Goal: Task Accomplishment & Management: Use online tool/utility

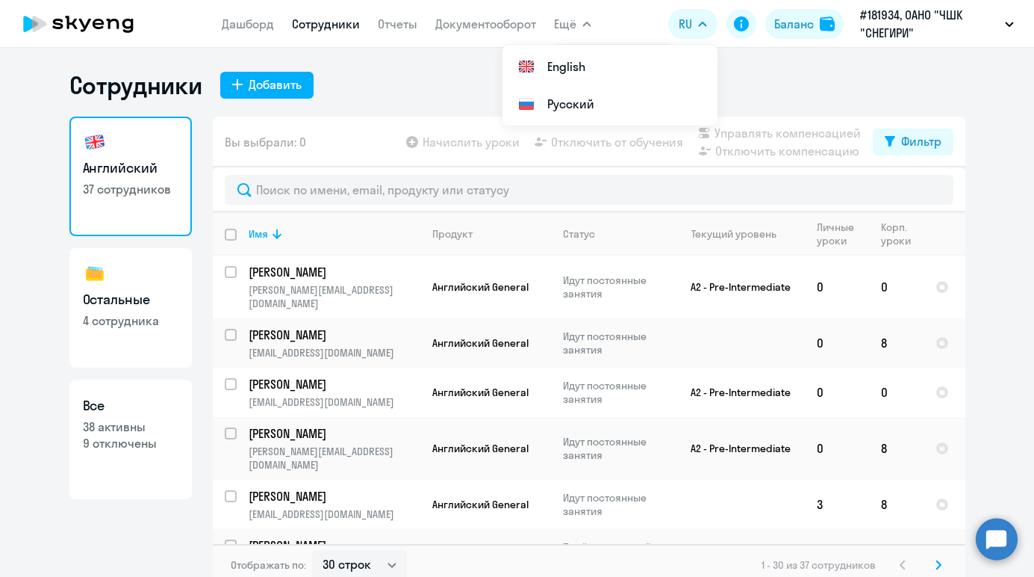
select select "30"
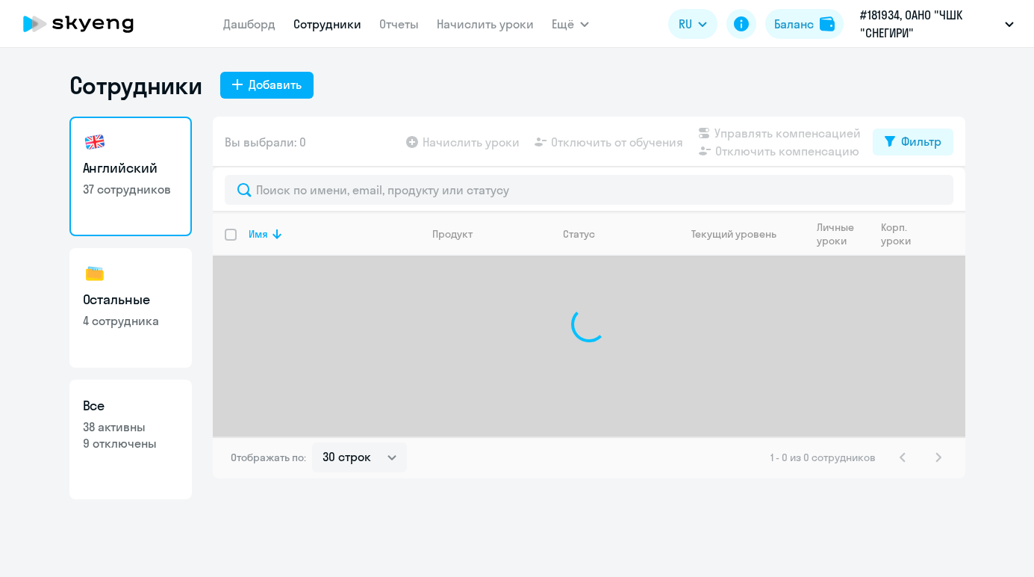
select select "30"
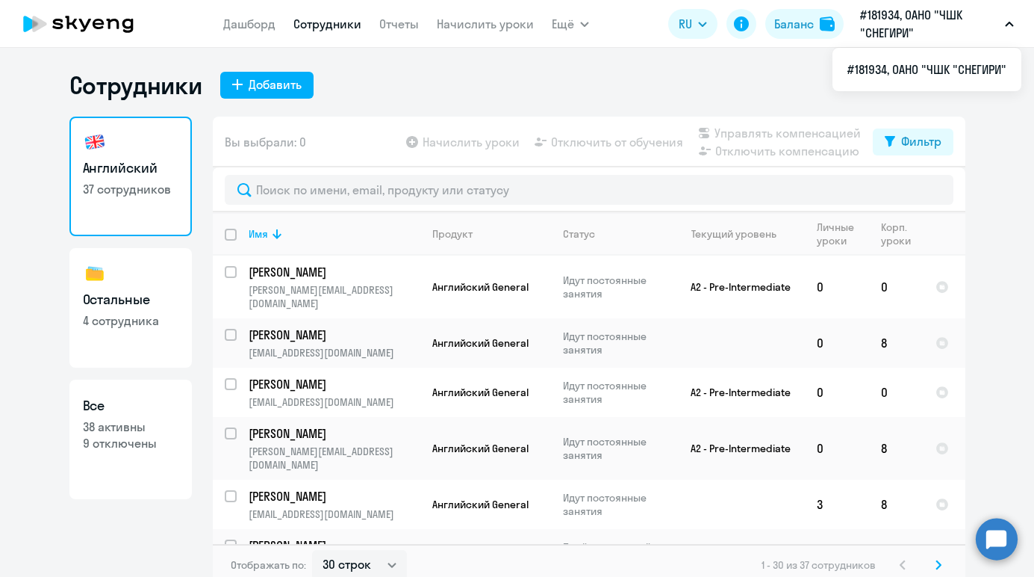
click at [996, 22] on p "#181934, ОАНО "ЧШК "СНЕГИРИ"" at bounding box center [929, 24] width 139 height 36
click at [903, 26] on p "#181934, ОАНО "ЧШК "СНЕГИРИ"" at bounding box center [929, 24] width 139 height 36
click at [797, 23] on div "Баланс" at bounding box center [795, 24] width 40 height 18
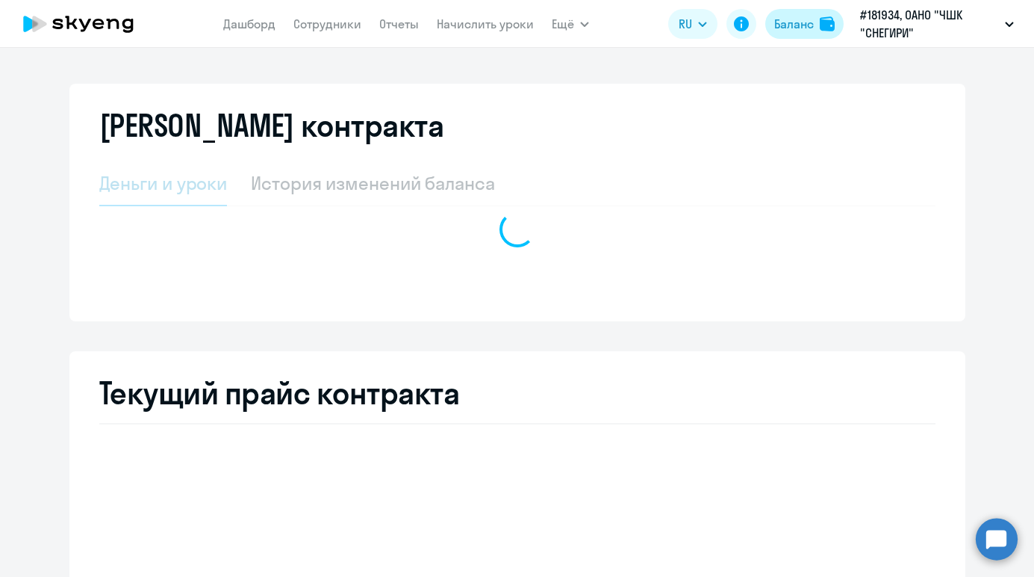
select select "english_adult_not_native_speaker"
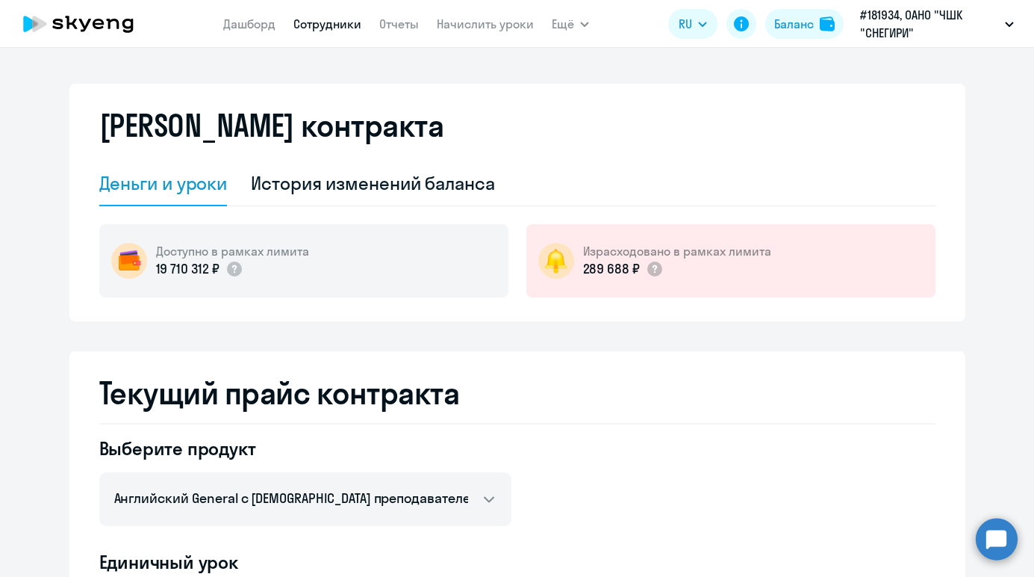
click at [326, 29] on link "Сотрудники" at bounding box center [328, 23] width 68 height 15
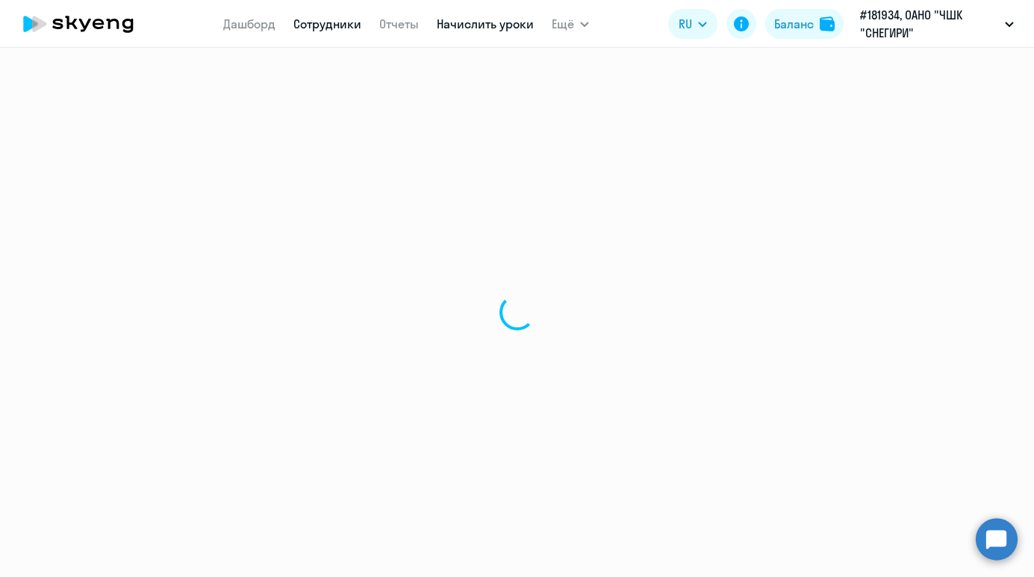
select select "30"
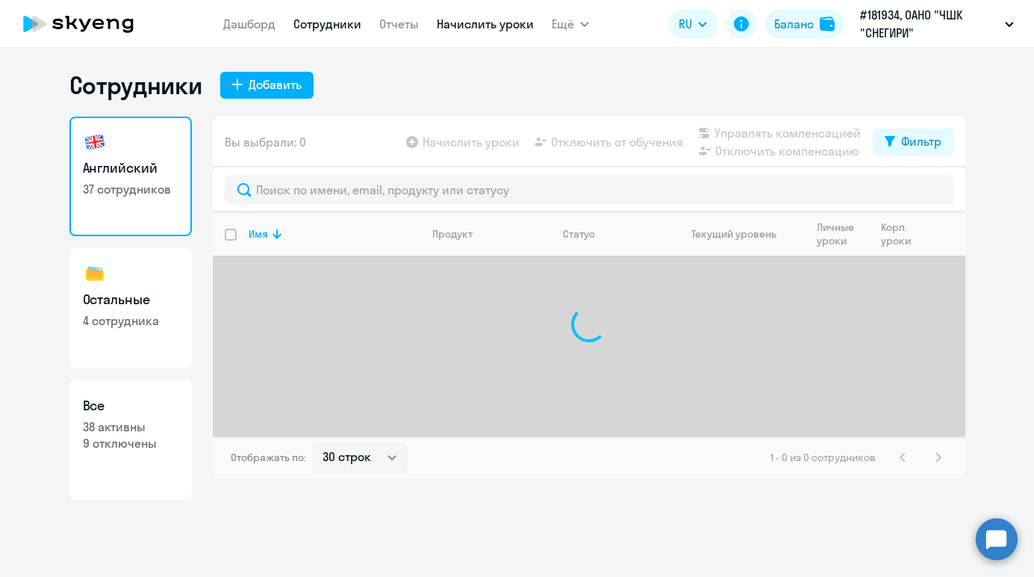
click at [491, 26] on link "Начислить уроки" at bounding box center [485, 23] width 97 height 15
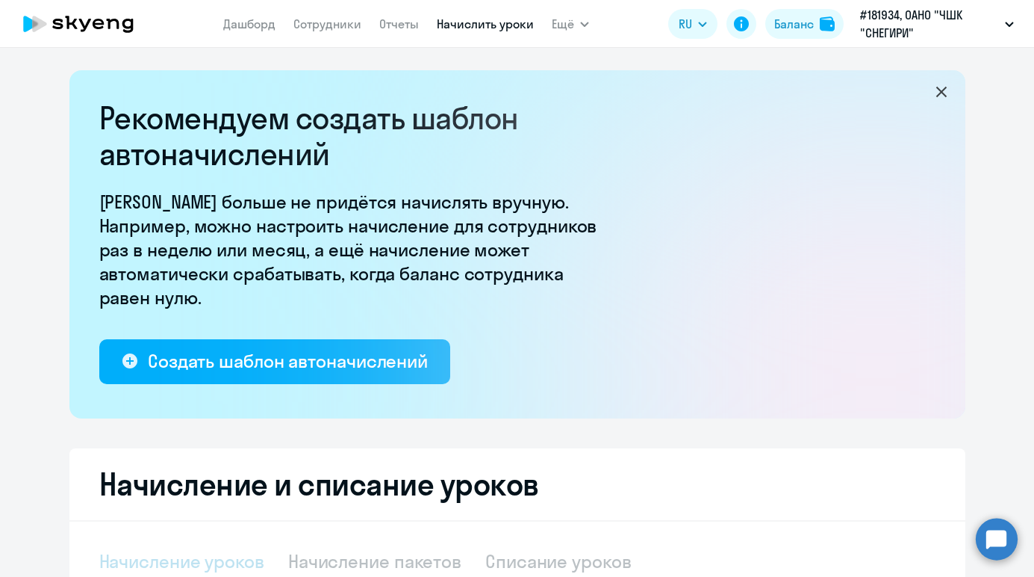
select select "10"
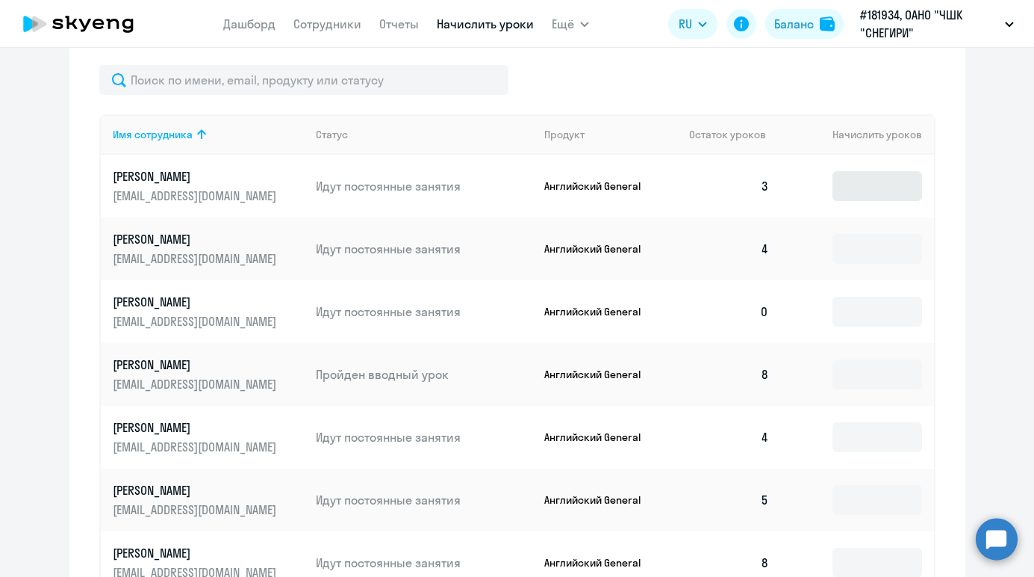
scroll to position [642, 0]
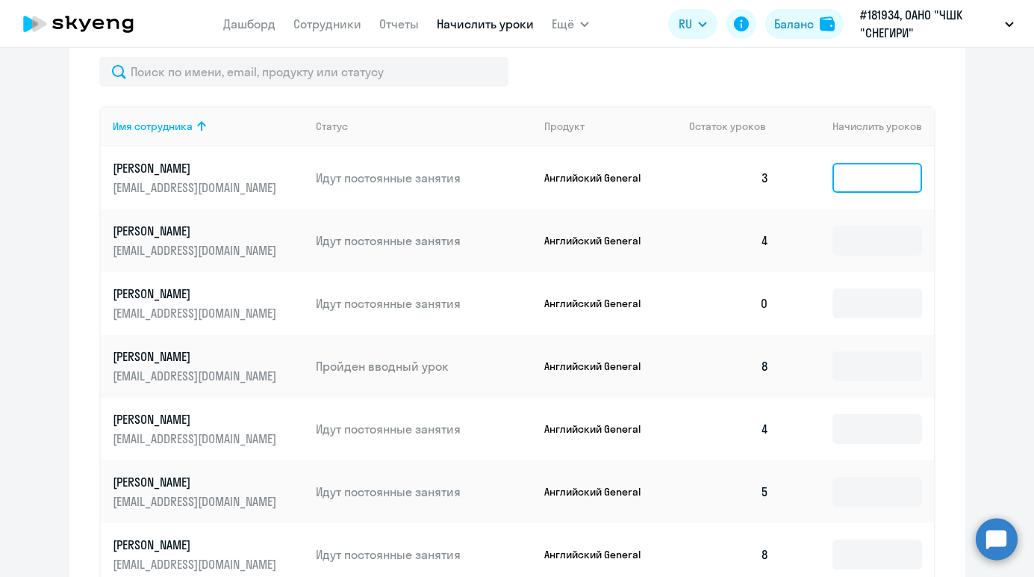
click at [853, 179] on input at bounding box center [878, 178] width 90 height 30
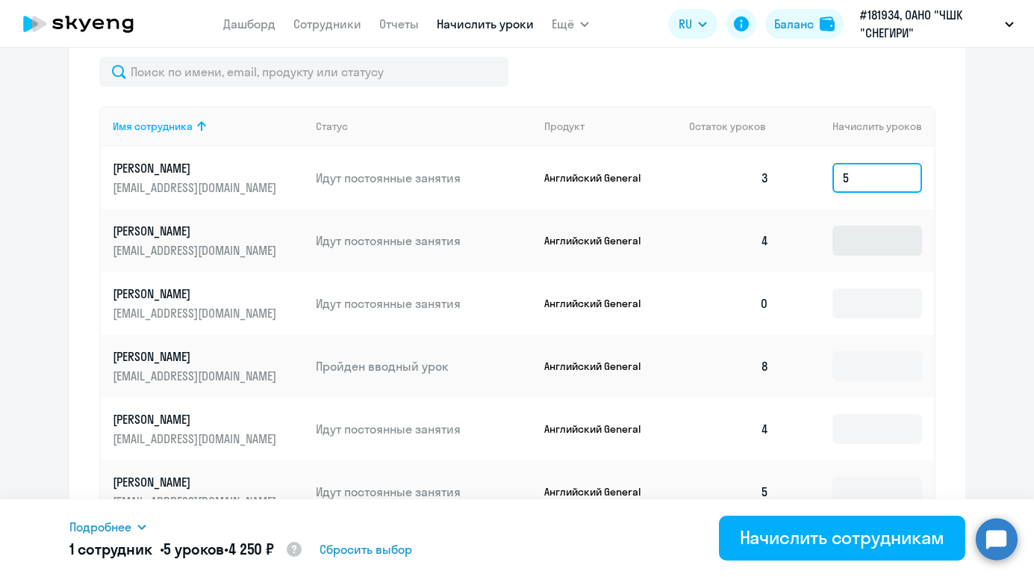
type input "5"
click at [862, 241] on input at bounding box center [878, 241] width 90 height 30
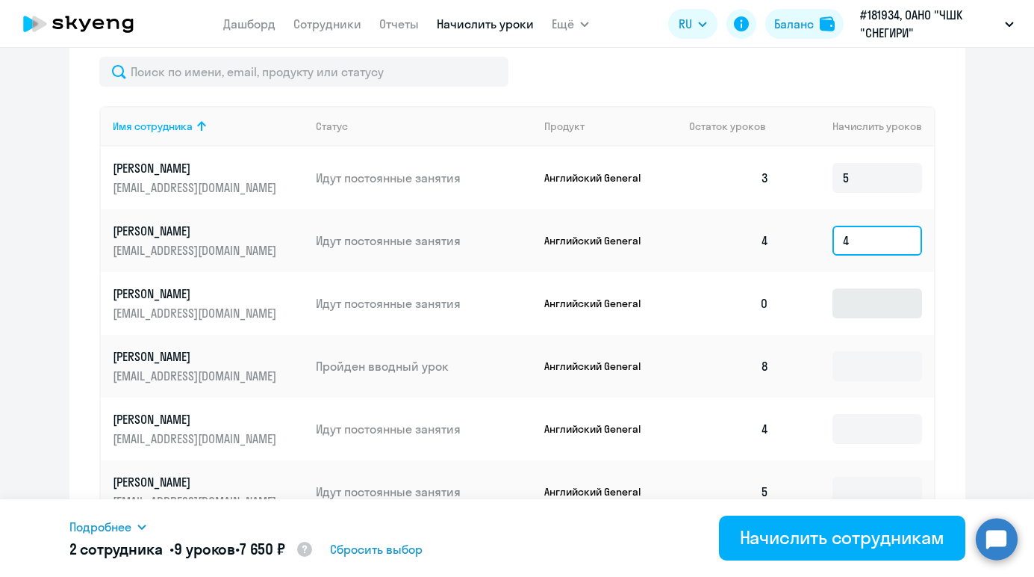
type input "4"
click at [862, 305] on input at bounding box center [878, 303] width 90 height 30
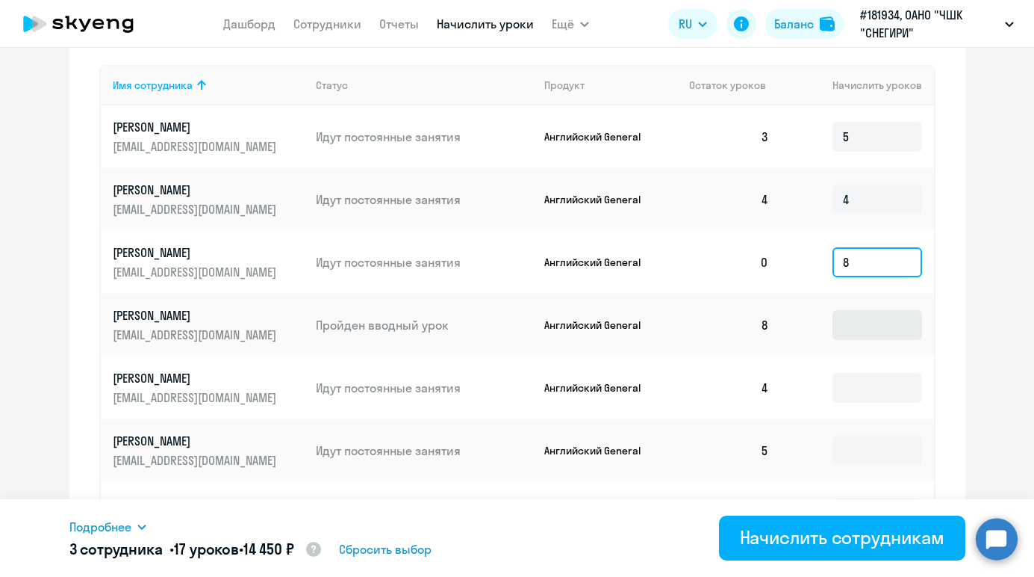
scroll to position [700, 0]
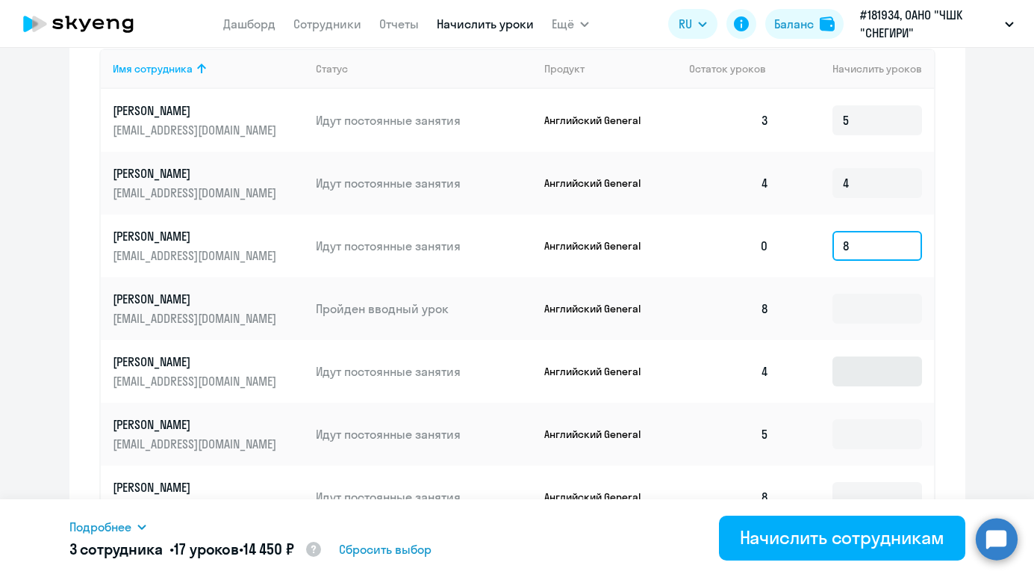
type input "8"
click at [875, 374] on input at bounding box center [878, 371] width 90 height 30
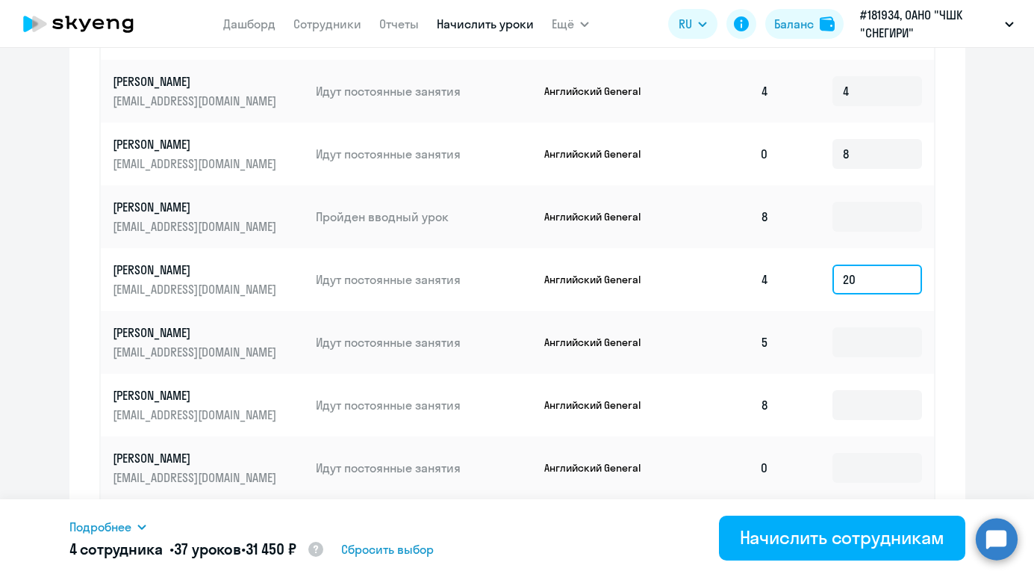
scroll to position [809, 0]
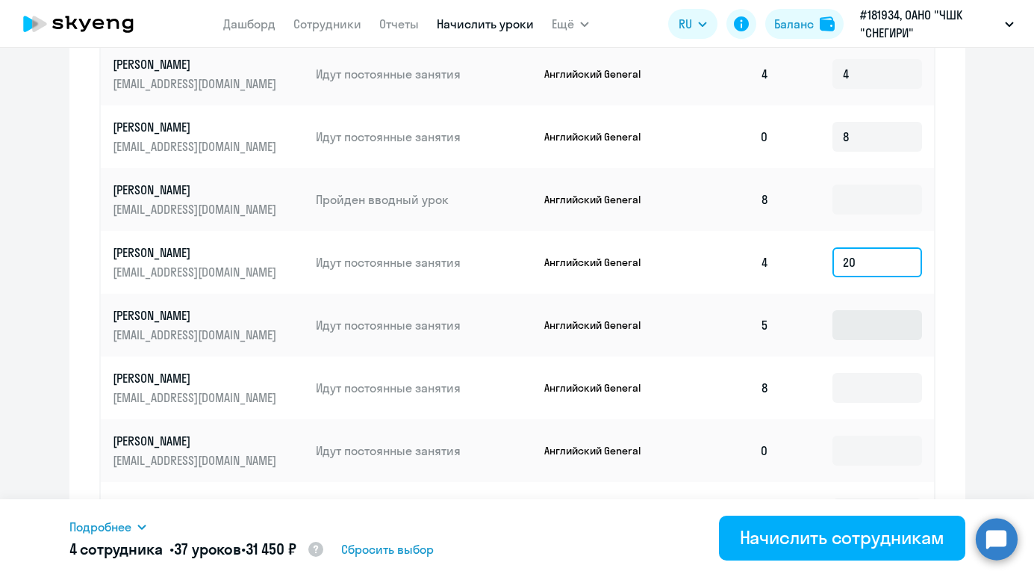
type input "20"
click at [874, 321] on input at bounding box center [878, 325] width 90 height 30
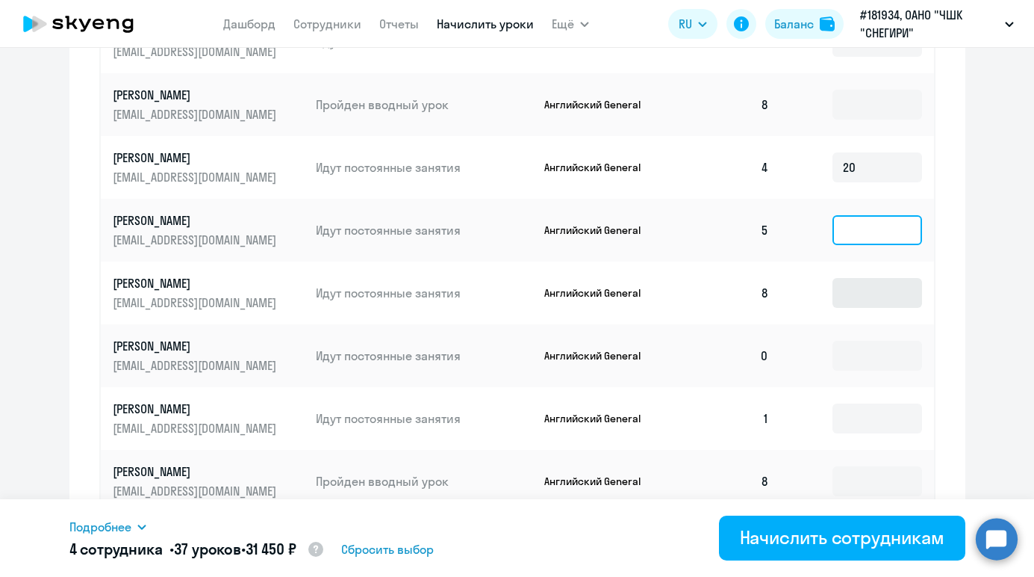
scroll to position [913, 0]
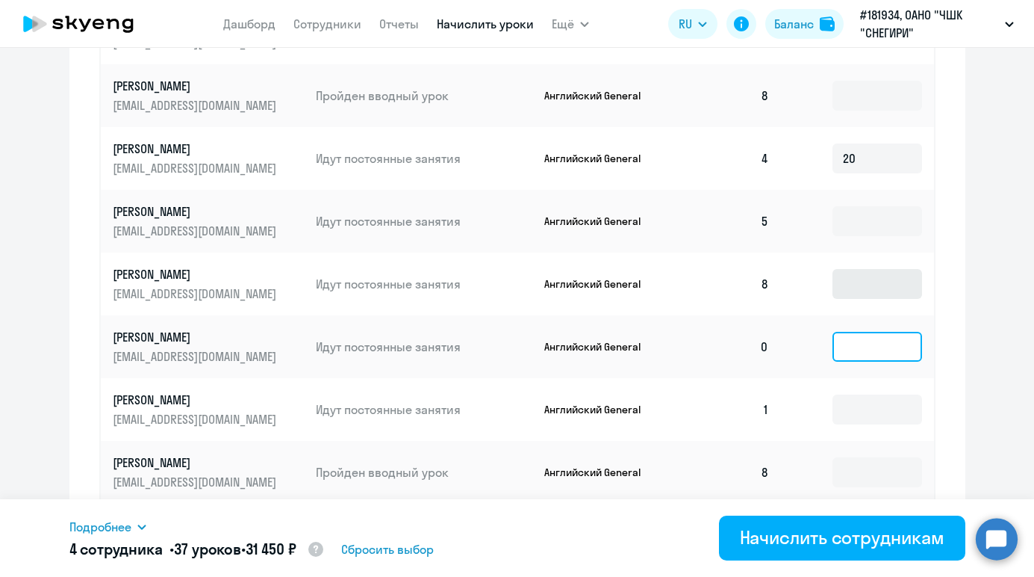
click at [856, 344] on input at bounding box center [878, 347] width 90 height 30
type input "8"
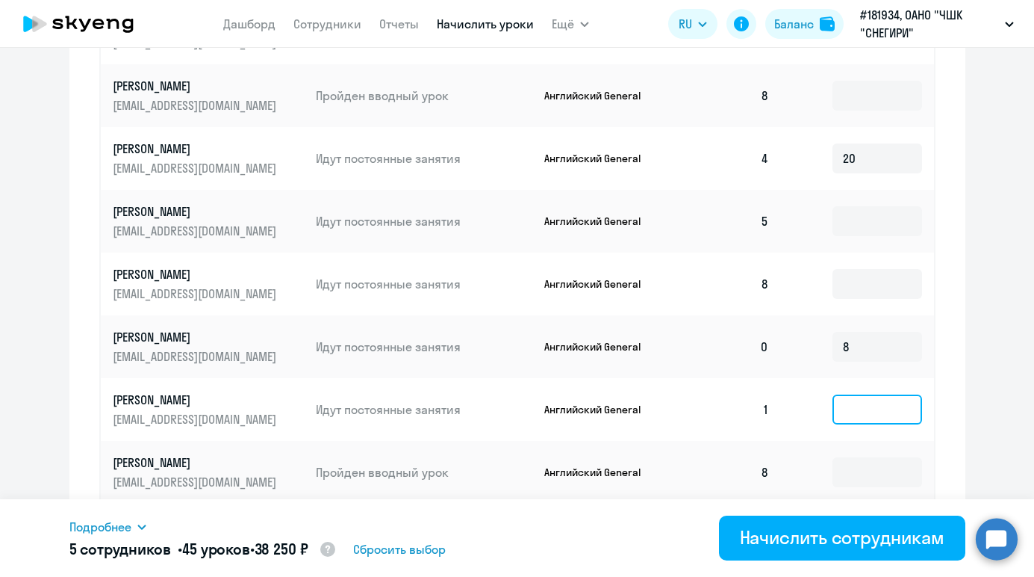
click at [866, 401] on input at bounding box center [878, 409] width 90 height 30
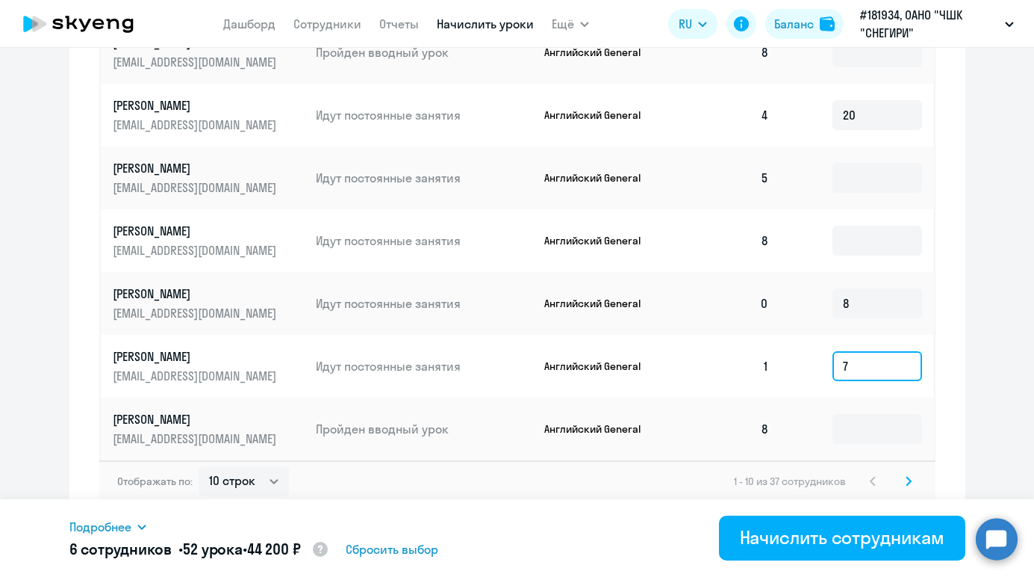
scroll to position [965, 0]
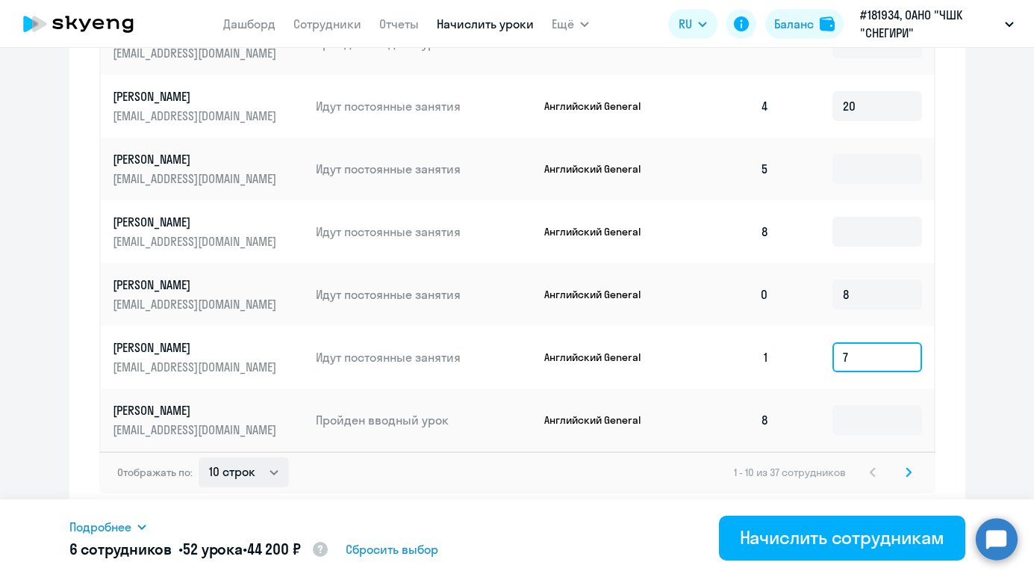
type input "7"
click at [279, 474] on select "10 строк 30 строк 50 строк" at bounding box center [244, 472] width 90 height 30
select select "50"
click at [199, 457] on select "10 строк 30 строк 50 строк" at bounding box center [244, 472] width 90 height 30
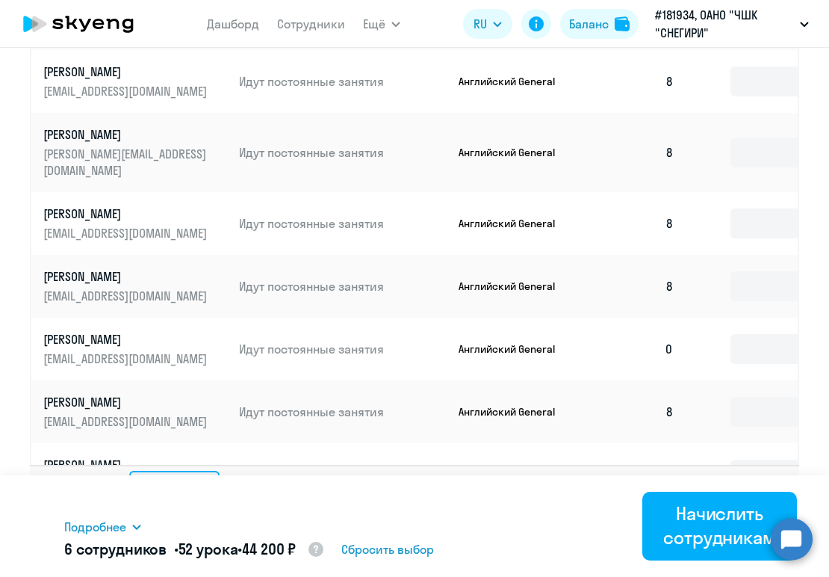
scroll to position [413, 0]
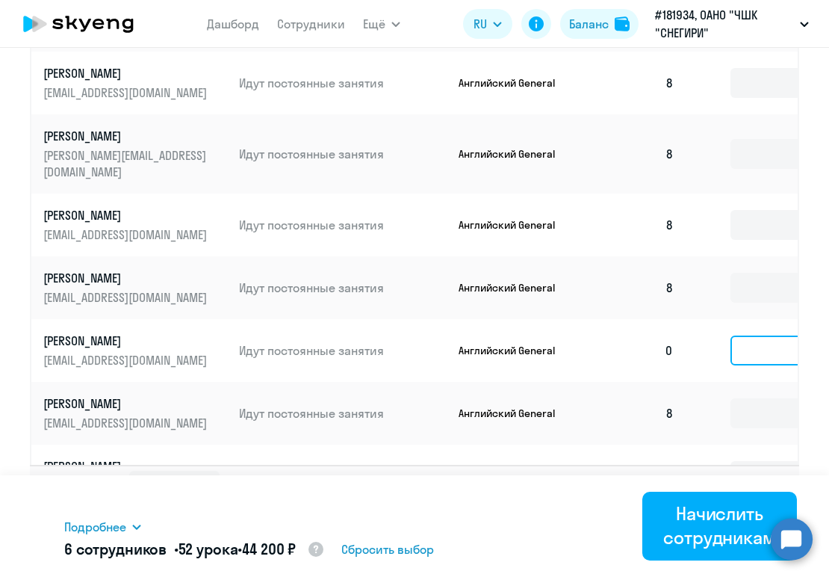
click at [763, 335] on input at bounding box center [775, 350] width 90 height 30
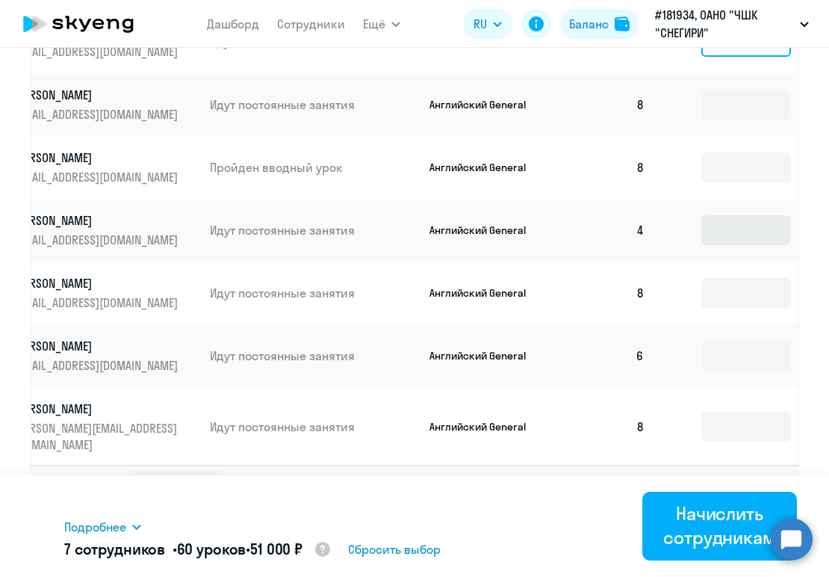
scroll to position [722, 34]
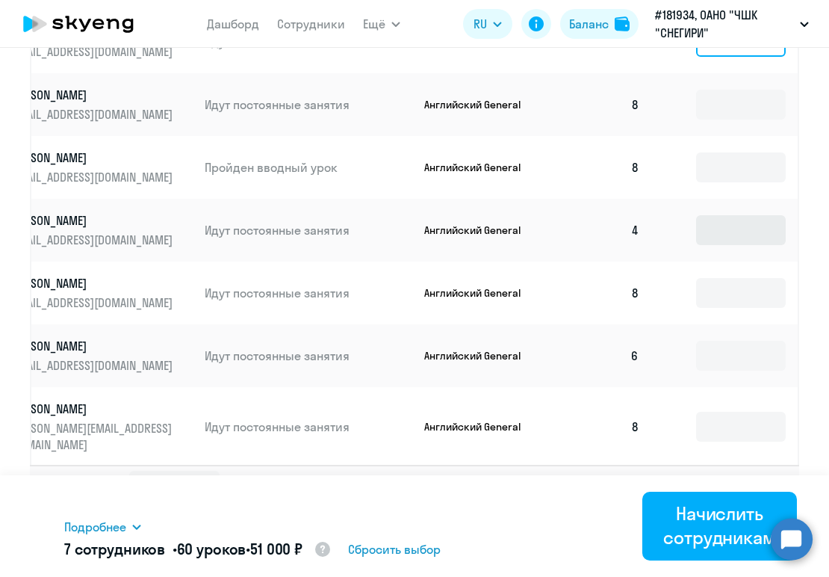
type input "8"
click at [751, 345] on input at bounding box center [741, 356] width 90 height 30
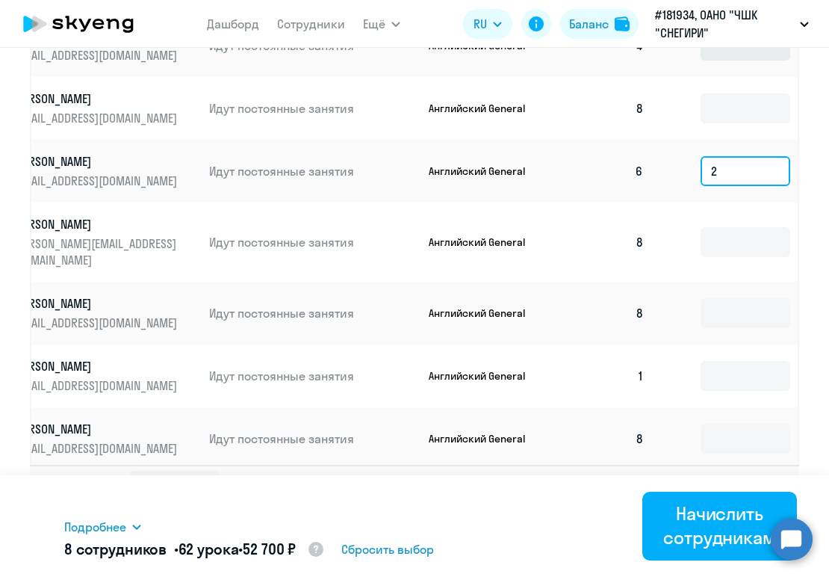
scroll to position [906, 34]
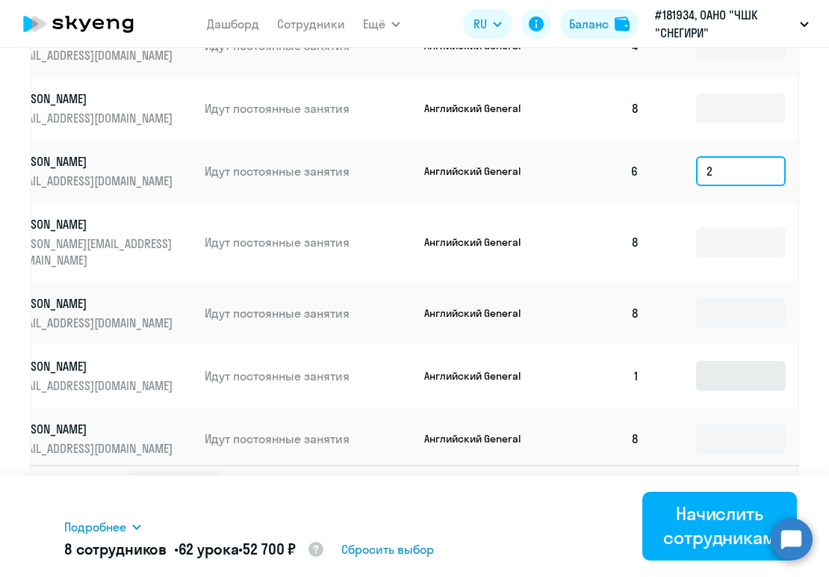
type input "2"
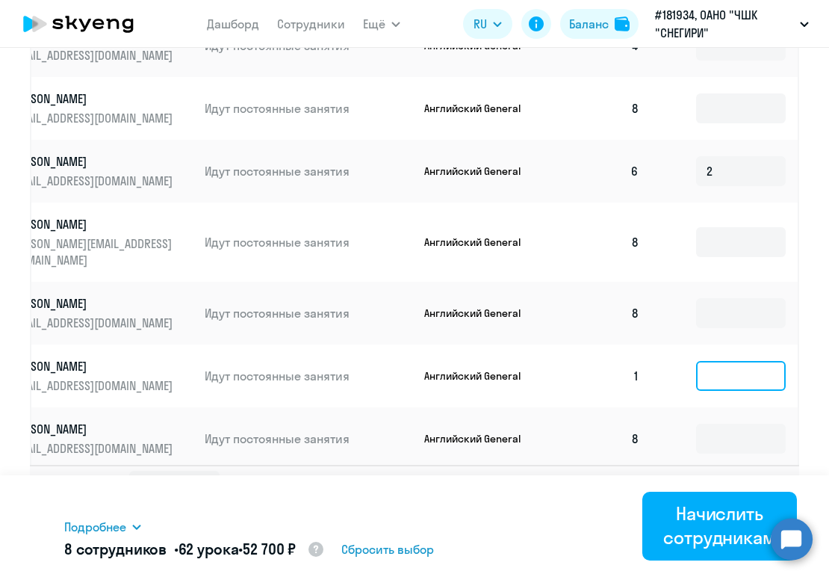
click at [730, 361] on input at bounding box center [741, 376] width 90 height 30
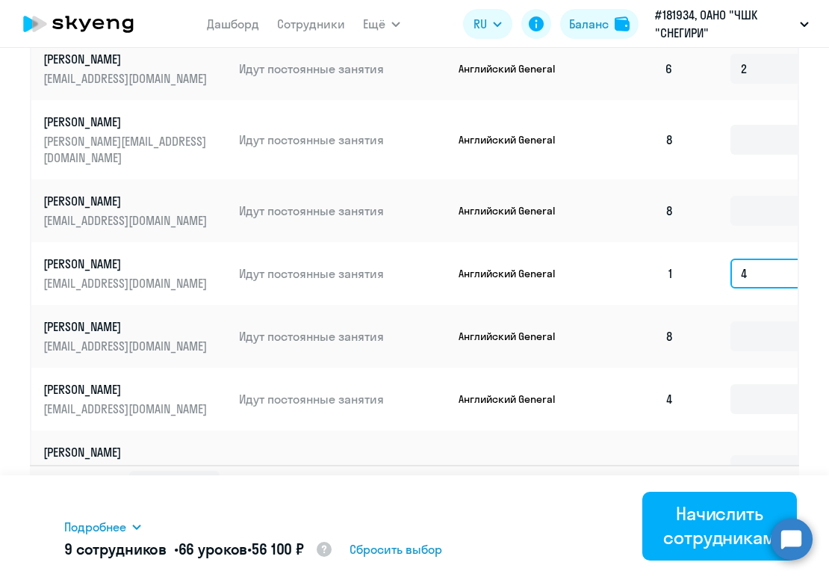
scroll to position [1011, 0]
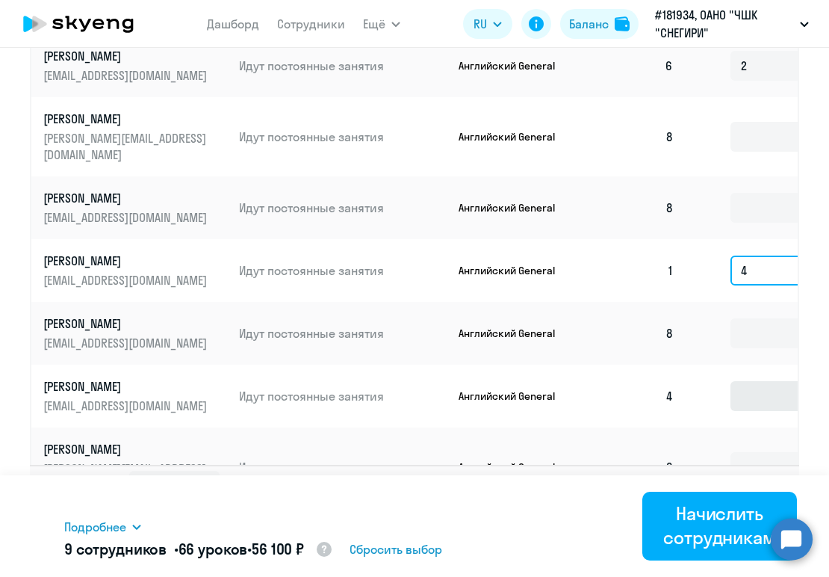
type input "4"
click at [763, 381] on input at bounding box center [775, 396] width 90 height 30
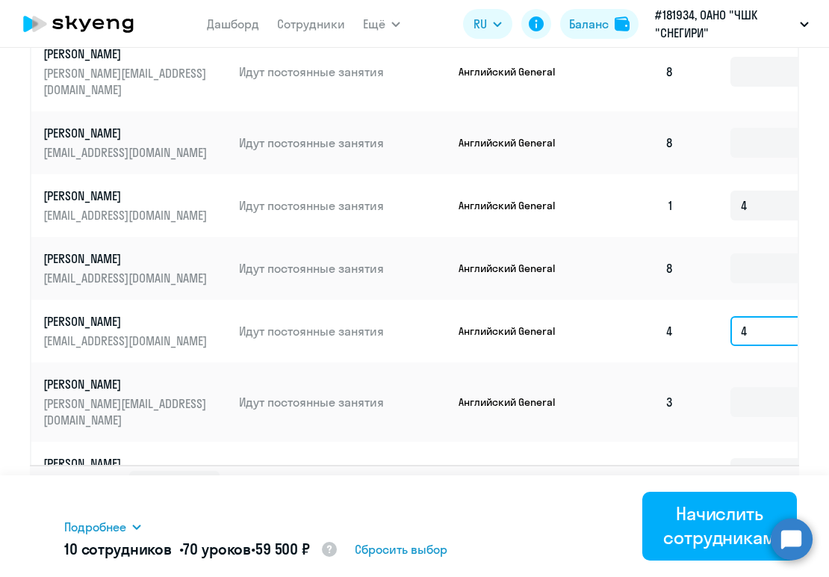
scroll to position [1082, 0]
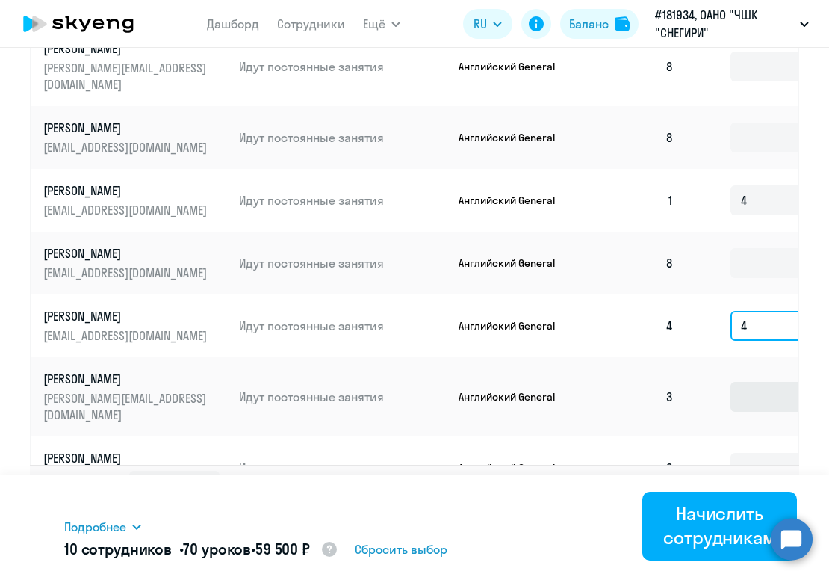
type input "4"
click at [763, 382] on input at bounding box center [775, 397] width 90 height 30
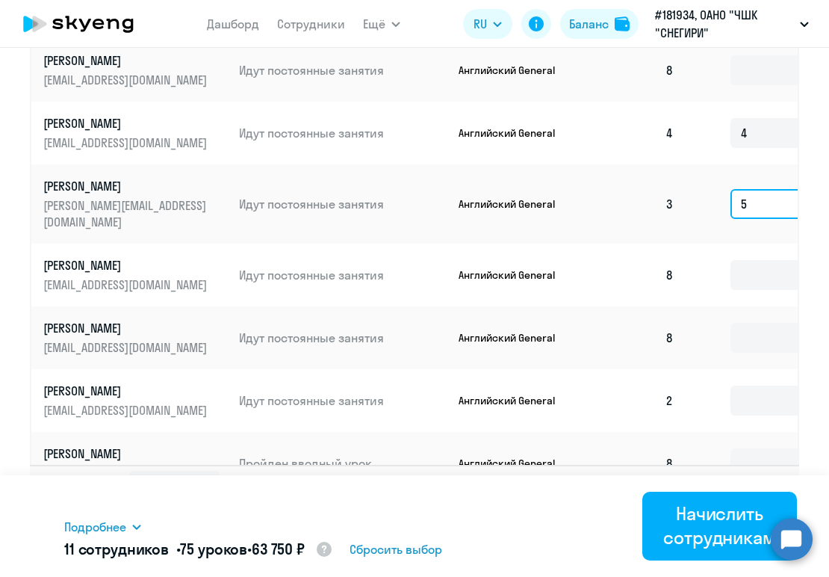
scroll to position [1293, 0]
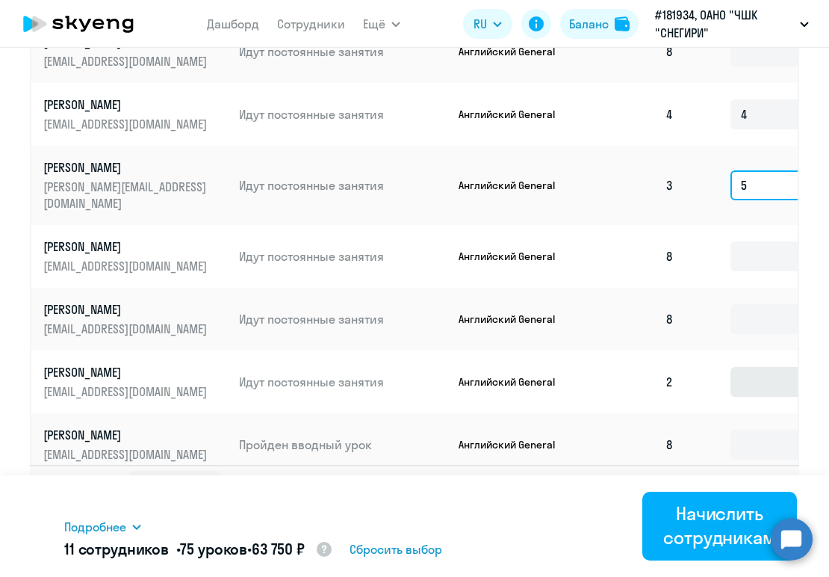
type input "5"
click at [745, 367] on input at bounding box center [775, 382] width 90 height 30
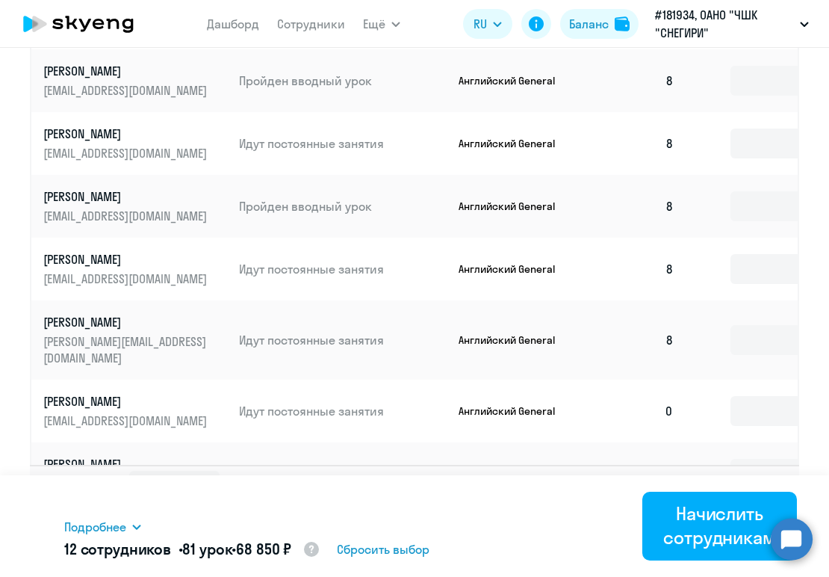
scroll to position [1662, 0]
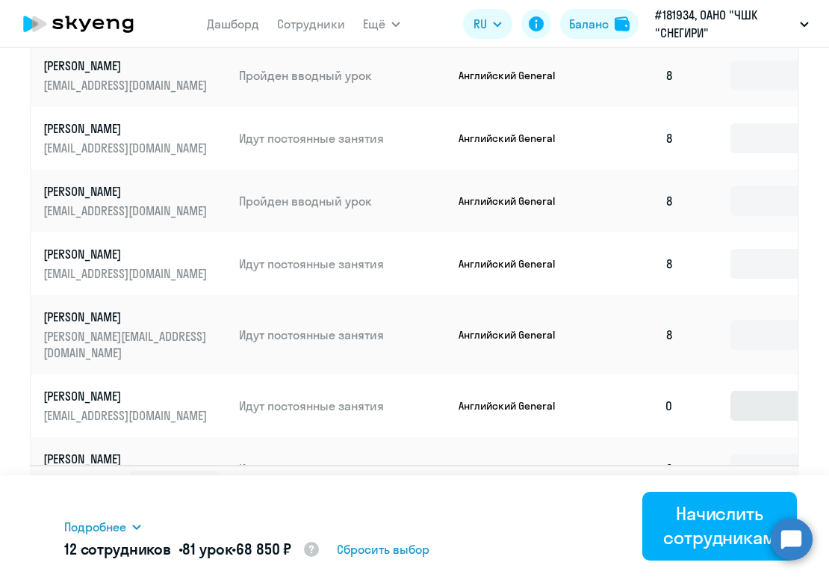
type input "6"
click at [754, 391] on input at bounding box center [775, 406] width 90 height 30
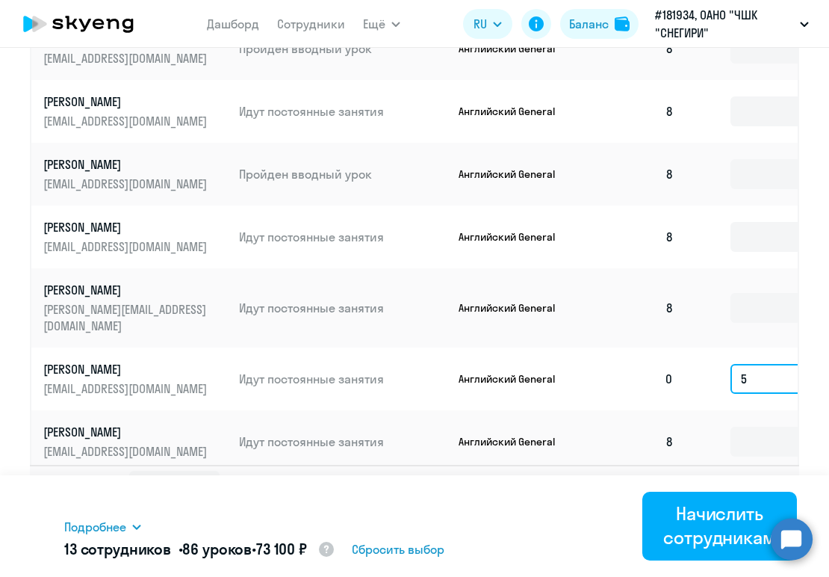
scroll to position [1694, 0]
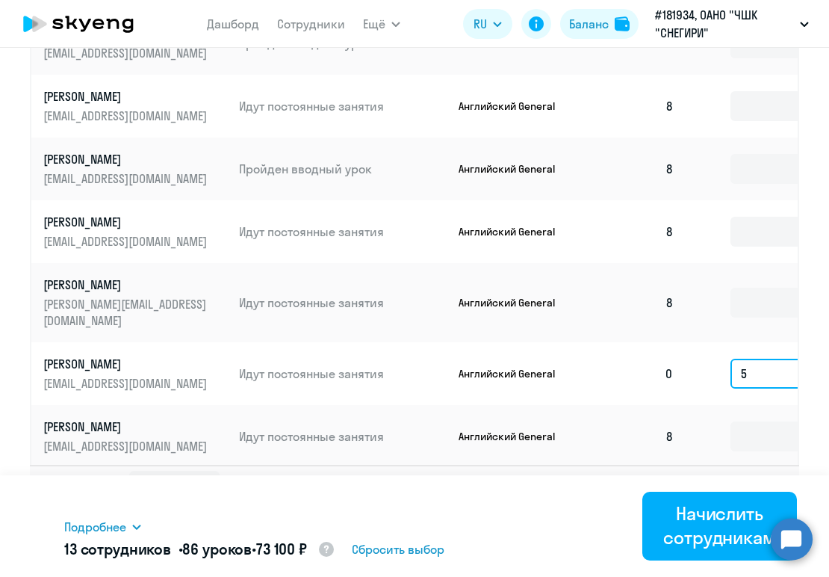
type input "5"
click at [754, 492] on input at bounding box center [775, 507] width 90 height 30
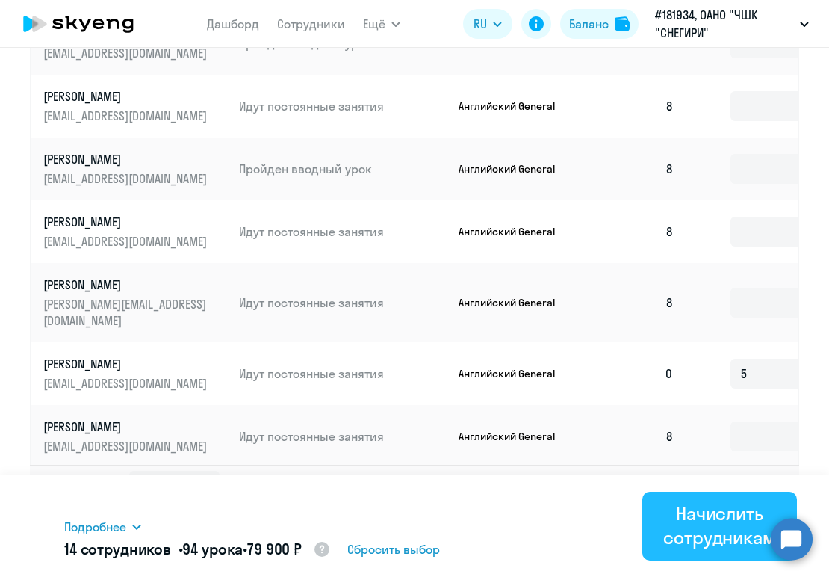
type input "8"
click at [730, 528] on div "Начислить сотрудникам" at bounding box center [719, 525] width 113 height 48
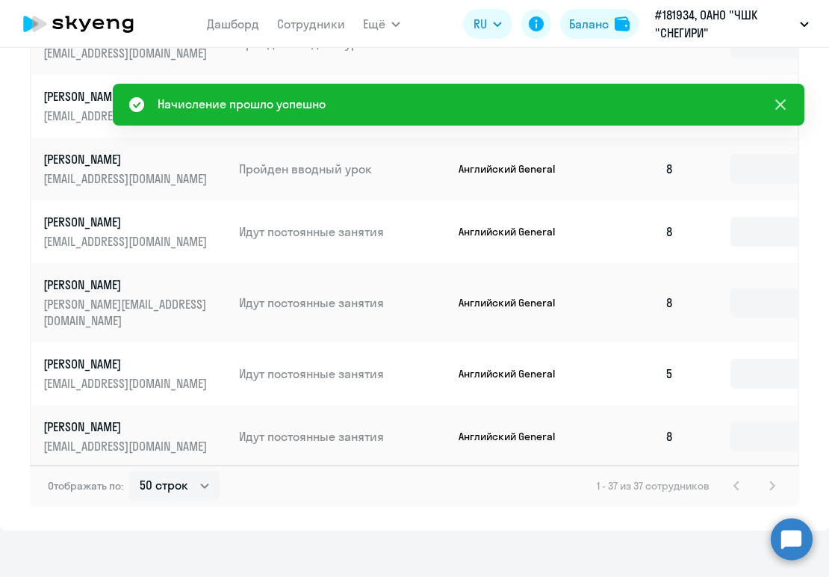
click at [780, 104] on icon at bounding box center [780, 104] width 10 height 10
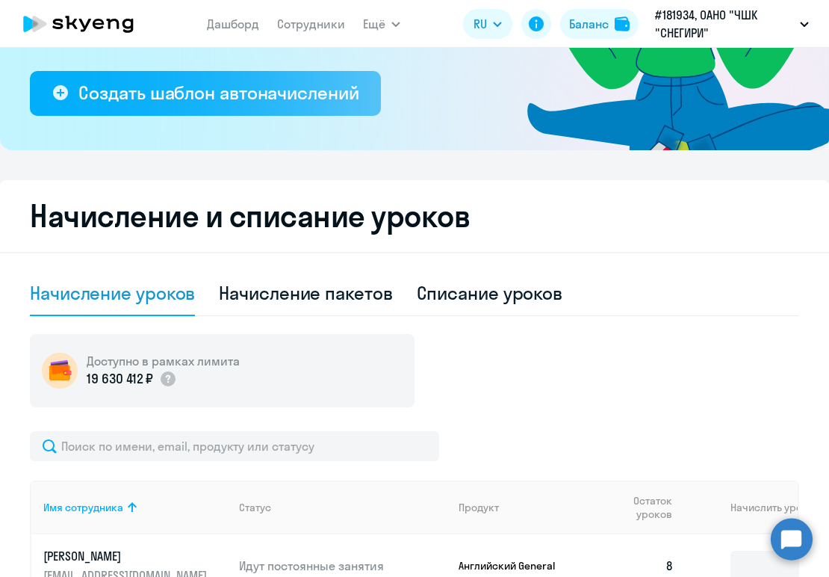
scroll to position [265, 0]
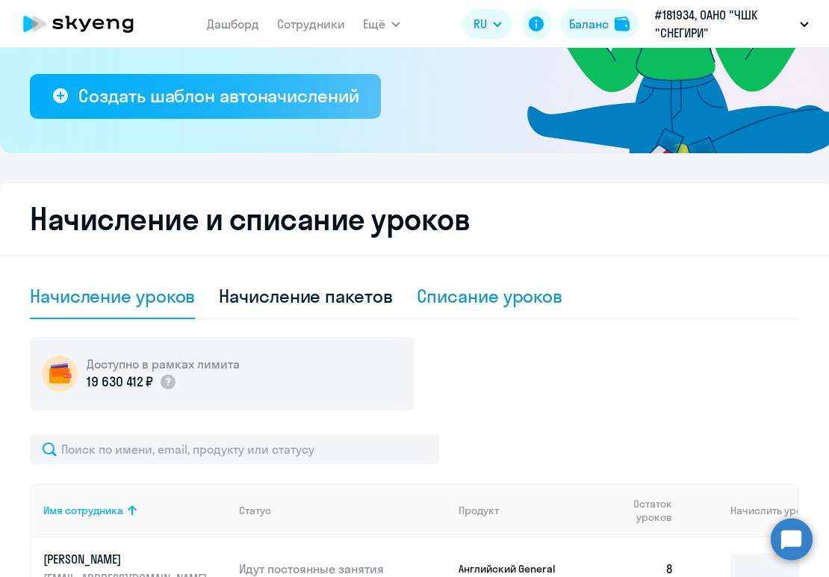
click at [468, 295] on div "Списание уроков" at bounding box center [490, 296] width 146 height 24
select select "10"
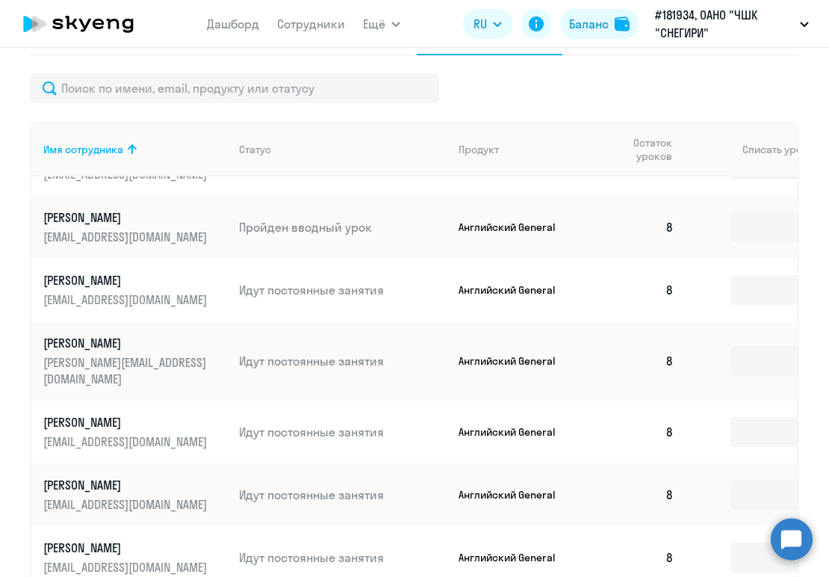
scroll to position [0, 0]
